Goal: Check status: Check status

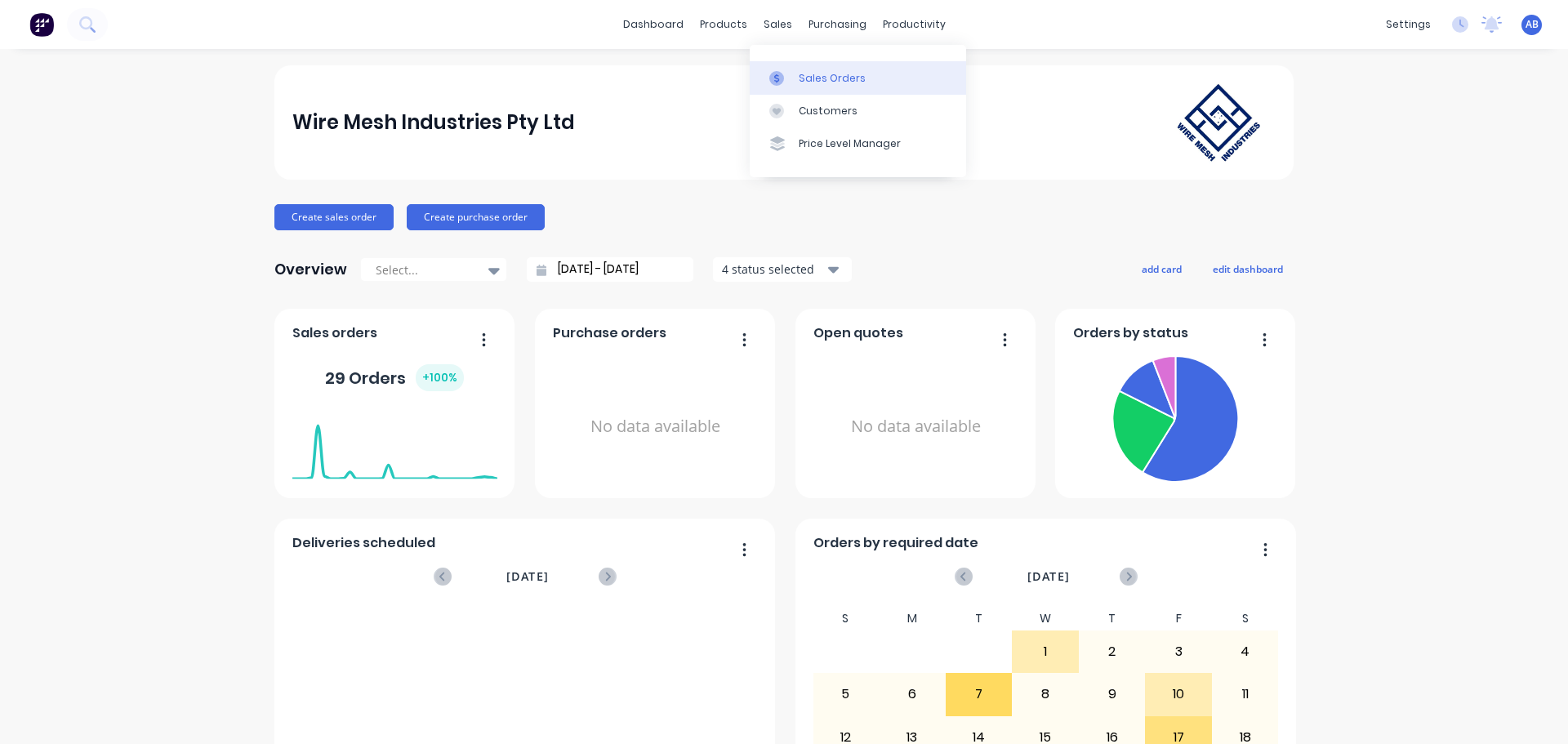
click at [815, 79] on div "Sales Orders" at bounding box center [832, 78] width 67 height 15
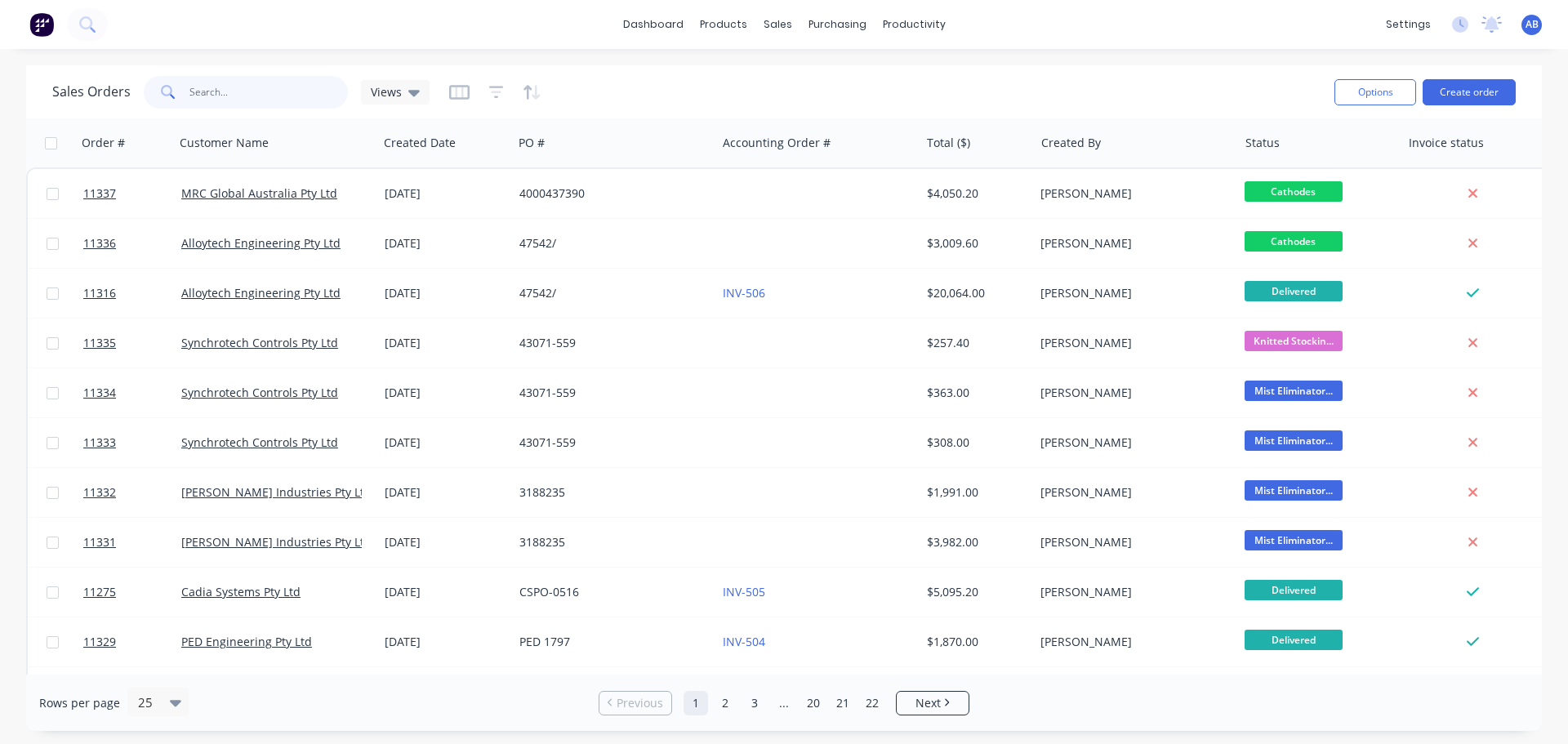
click at [216, 100] on input "text" at bounding box center [270, 93] width 160 height 33
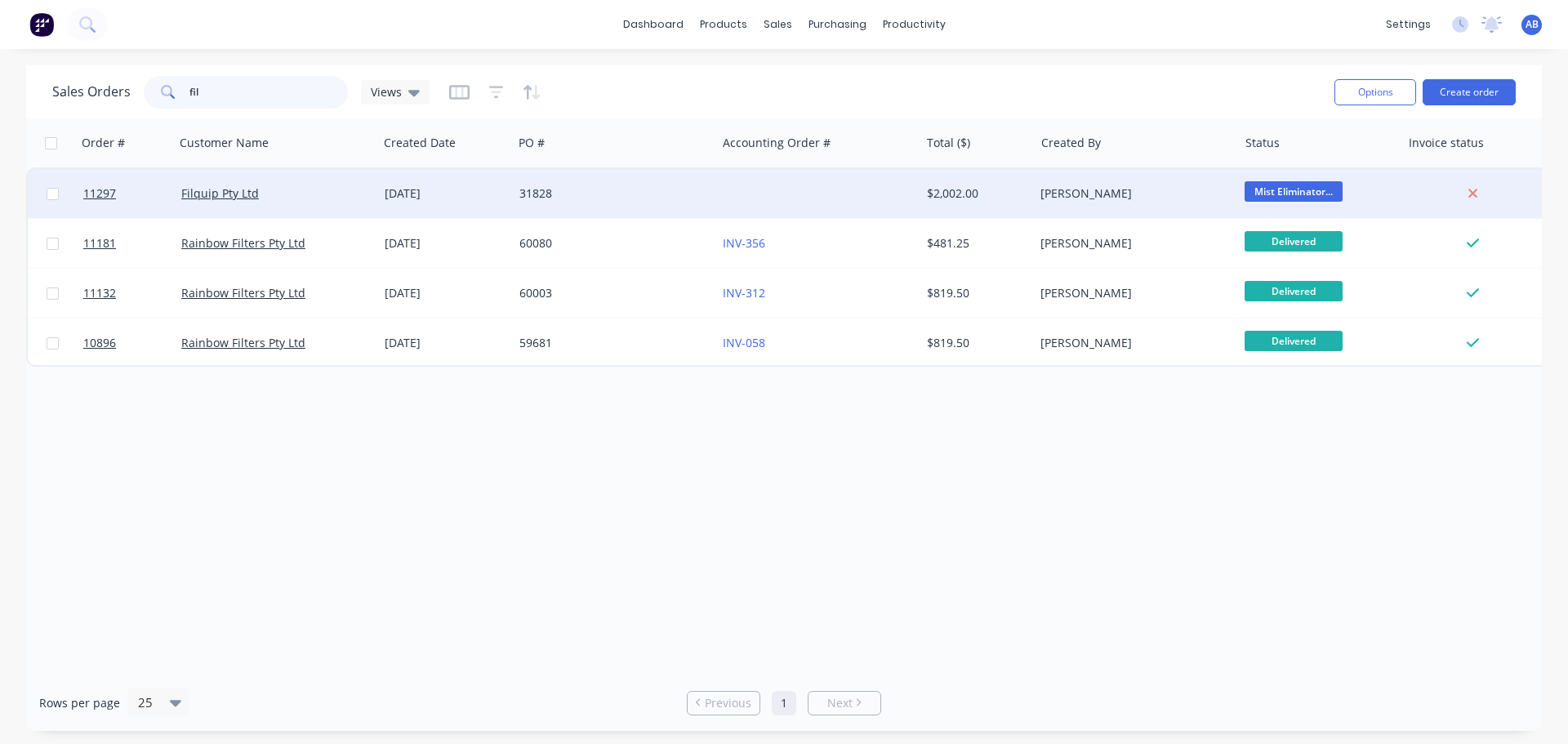
type input "fil"
click at [642, 195] on div "31828" at bounding box center [610, 193] width 181 height 17
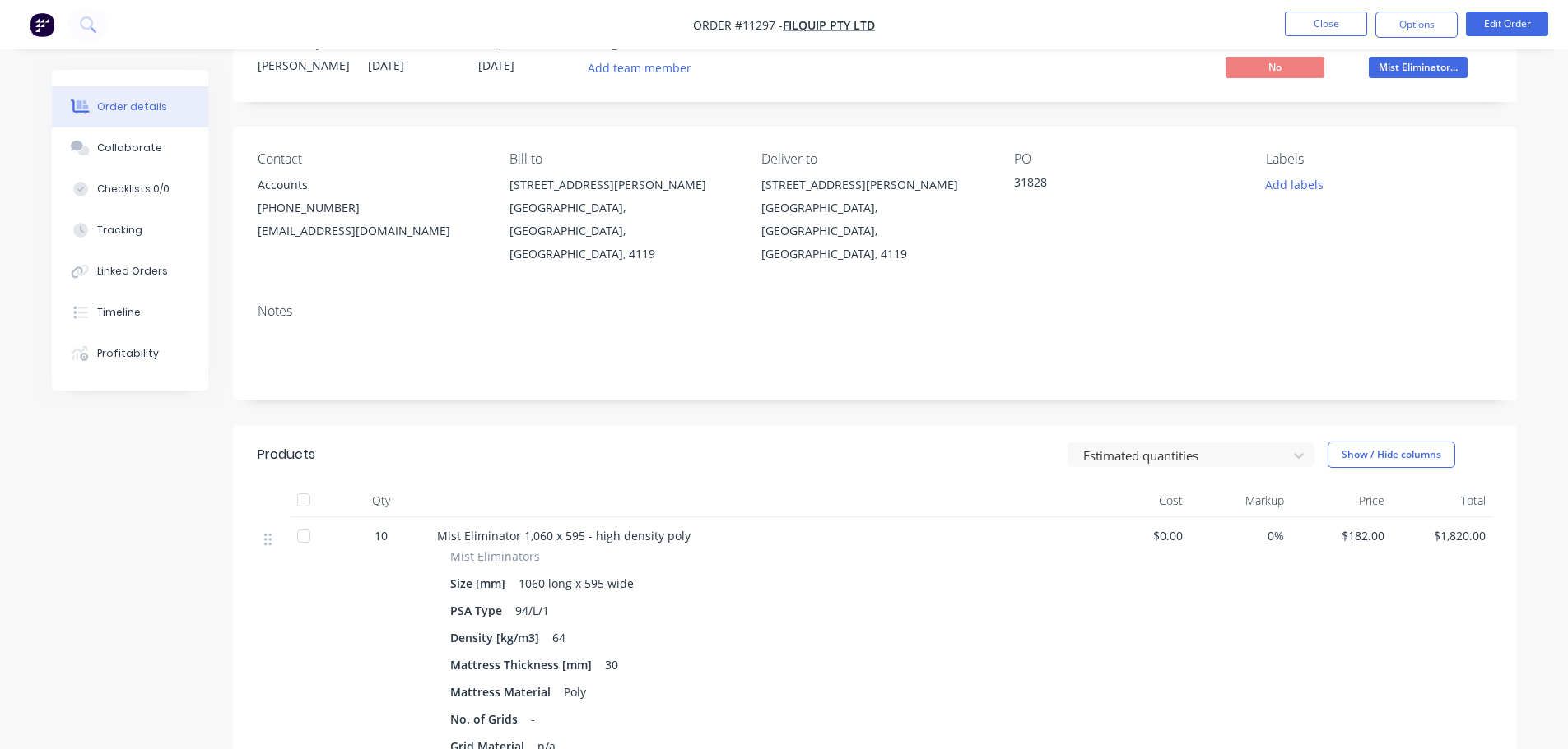
scroll to position [82, 0]
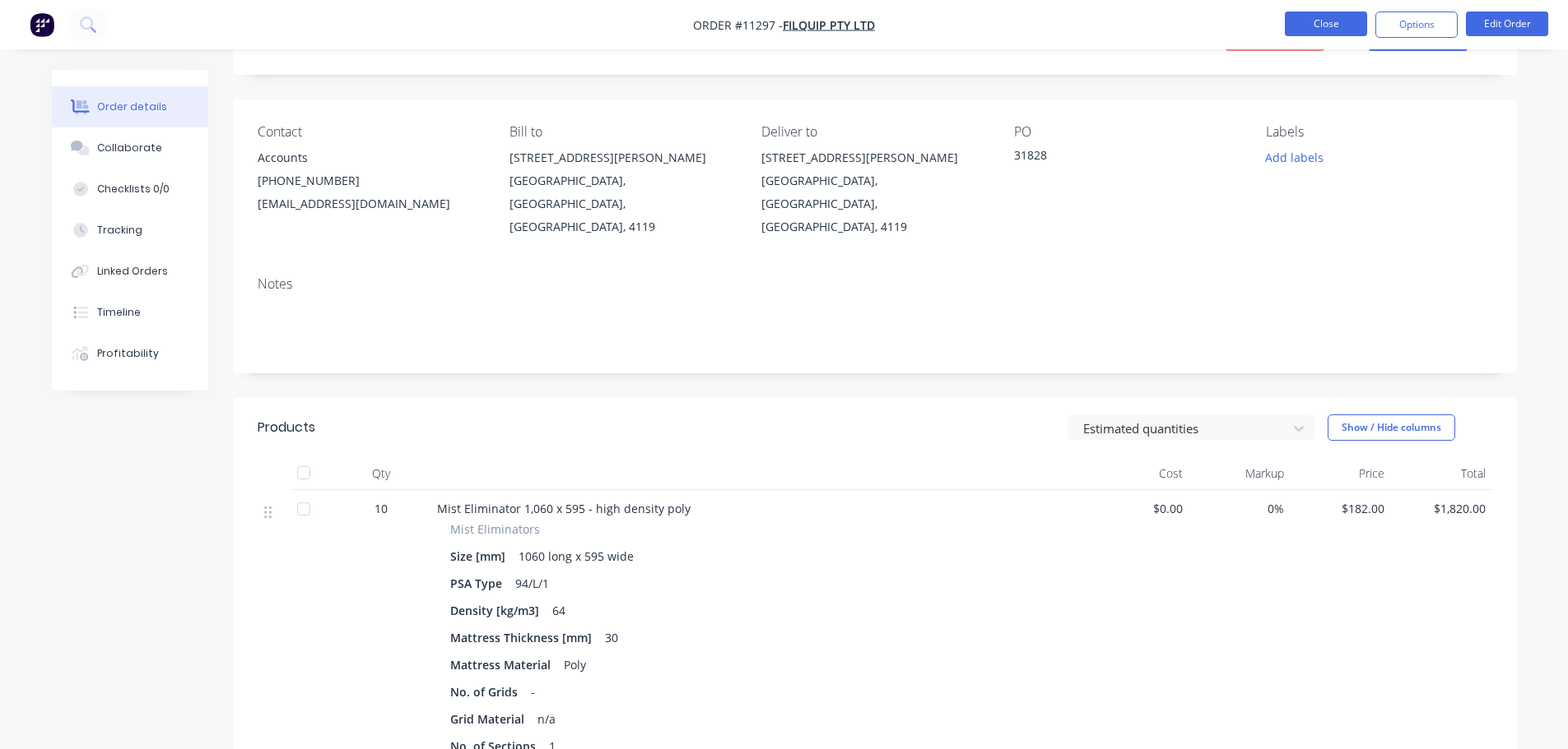
click at [1318, 26] on button "Close" at bounding box center [1326, 24] width 82 height 25
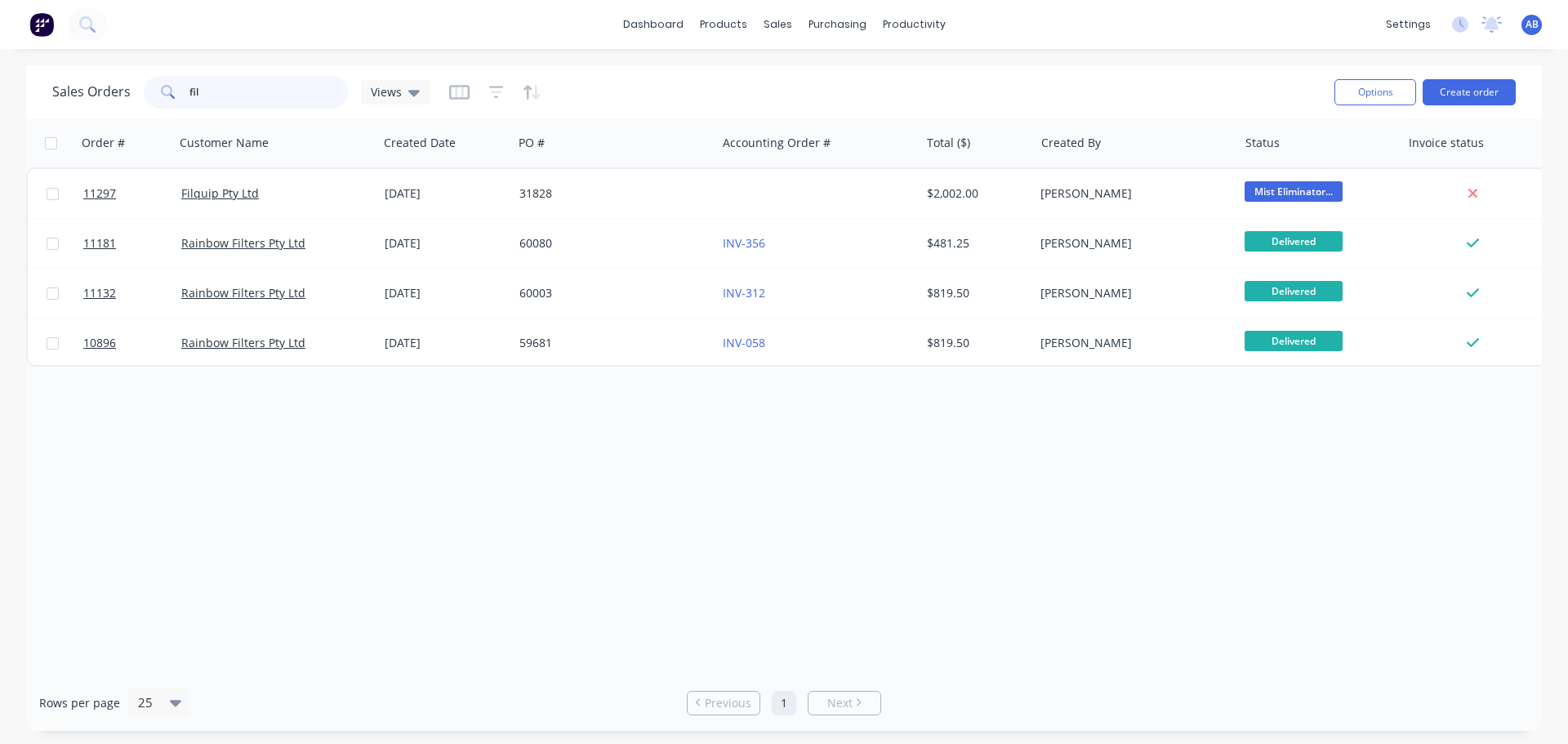
click at [214, 89] on input "fil" at bounding box center [270, 93] width 160 height 33
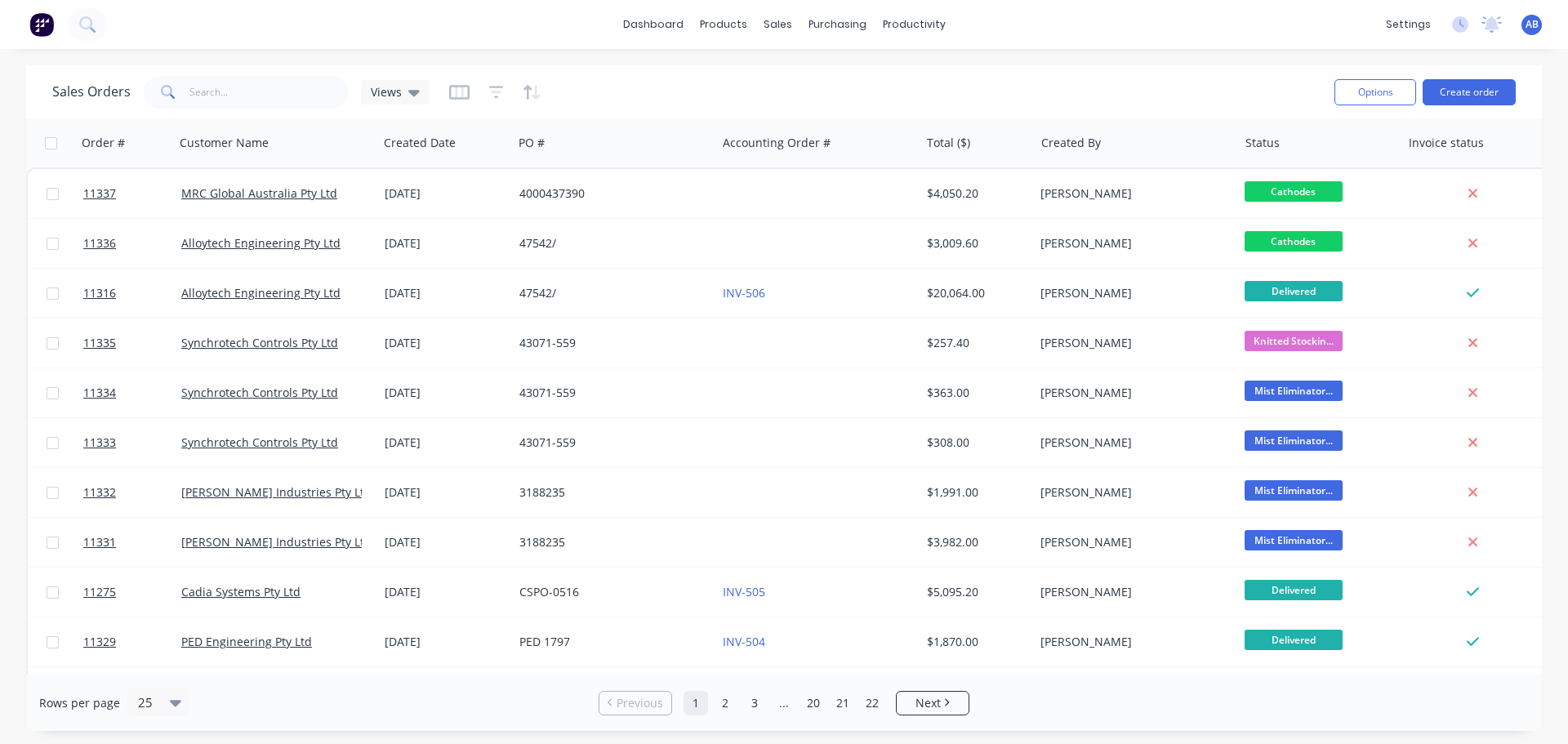
click at [40, 32] on img at bounding box center [41, 24] width 24 height 24
